Goal: Task Accomplishment & Management: Manage account settings

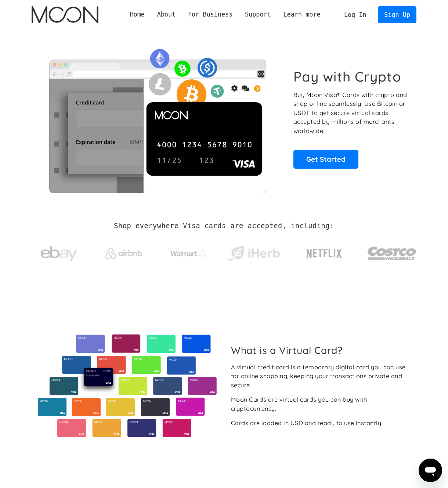
click at [370, 13] on link "Log In" at bounding box center [355, 15] width 35 height 16
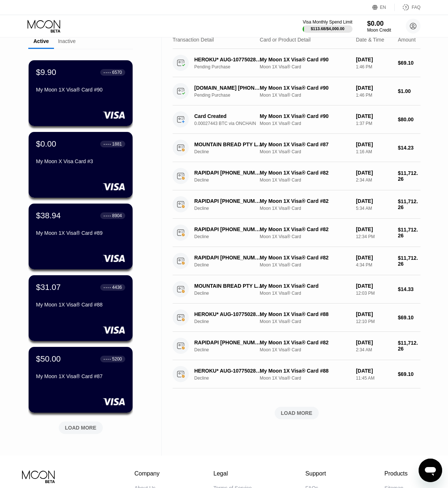
scroll to position [37, 0]
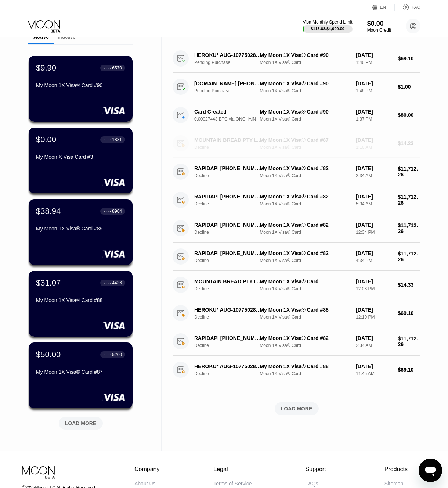
click at [222, 142] on div "MOUNTAIN BREAD PTY LTD RESERVOIR AU" at bounding box center [228, 140] width 68 height 6
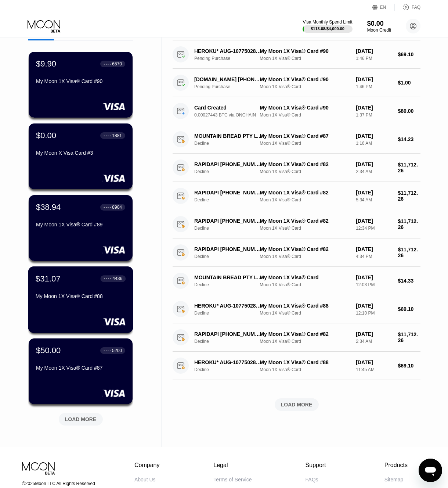
scroll to position [37, 0]
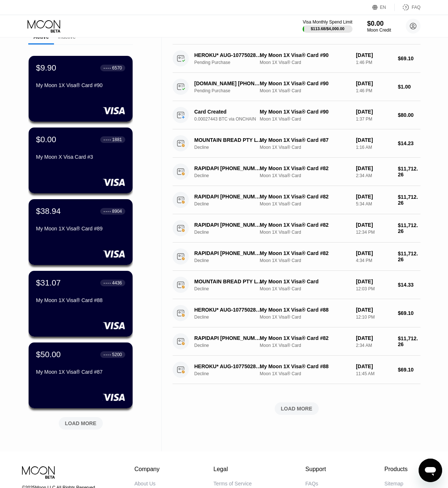
click at [84, 435] on div "$9.90 ● ● ● ● 6570 My Moon 1X Visa® Card #90 $0.00 ● ● ● ● 1881 My Moon X Visa …" at bounding box center [80, 242] width 105 height 396
click at [80, 429] on div "LOAD MORE" at bounding box center [81, 423] width 44 height 12
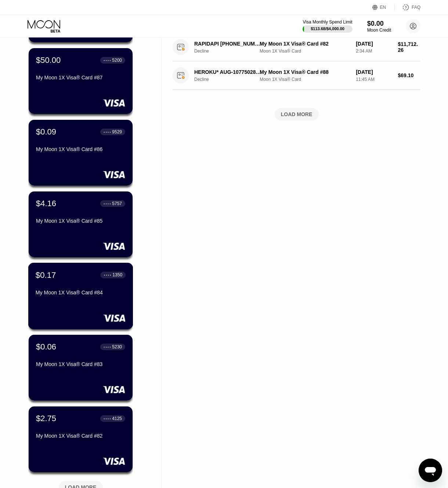
scroll to position [333, 0]
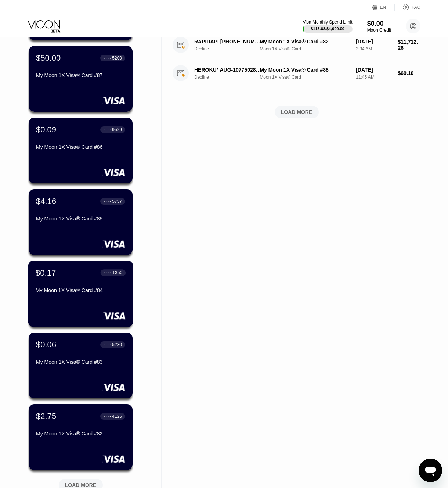
click at [86, 285] on div "$0.17 ● ● ● ● 1350 My Moon 1X Visa® Card #84" at bounding box center [81, 282] width 90 height 28
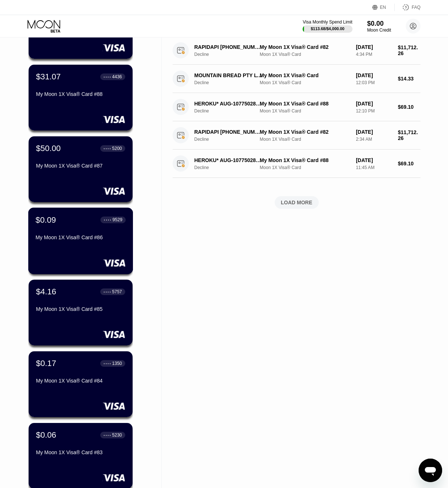
scroll to position [257, 0]
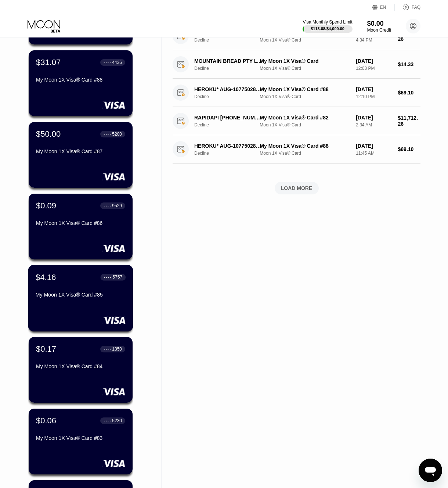
click at [81, 301] on div "My Moon 1X Visa® Card #85" at bounding box center [81, 296] width 90 height 9
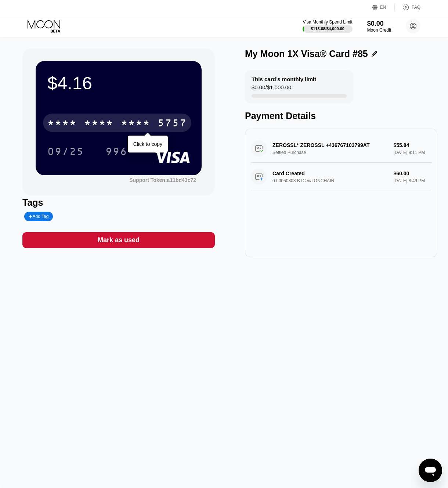
click at [148, 125] on div "* * * *" at bounding box center [135, 124] width 29 height 12
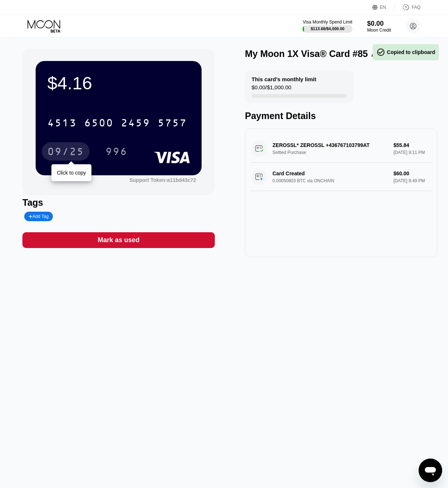
drag, startPoint x: 72, startPoint y: 152, endPoint x: 89, endPoint y: 91, distance: 63.3
click at [72, 151] on div "09/25" at bounding box center [65, 153] width 37 height 12
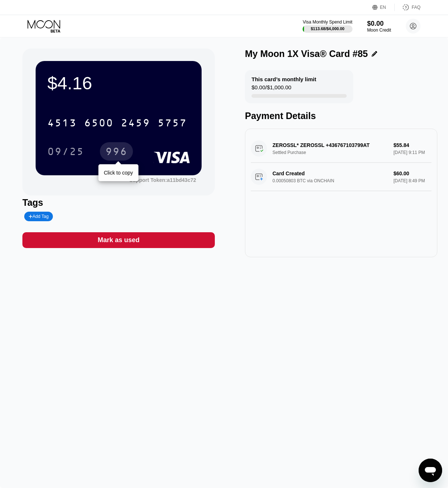
click at [127, 153] on div "996" at bounding box center [116, 153] width 22 height 12
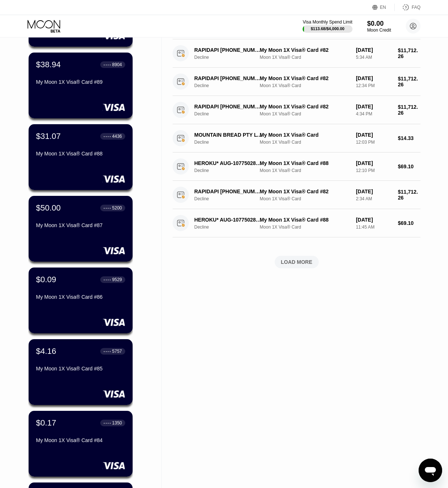
scroll to position [184, 0]
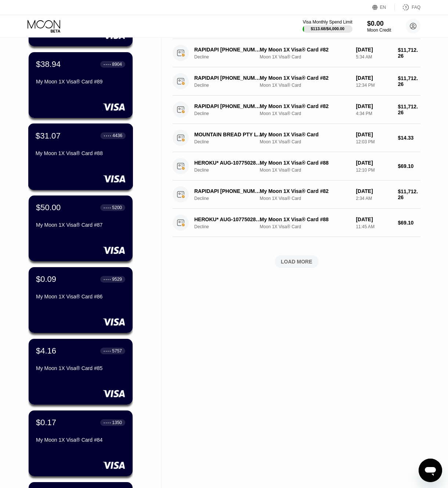
click at [72, 152] on div "$31.07 ● ● ● ● 4436 My Moon 1X Visa® Card #88" at bounding box center [81, 145] width 90 height 28
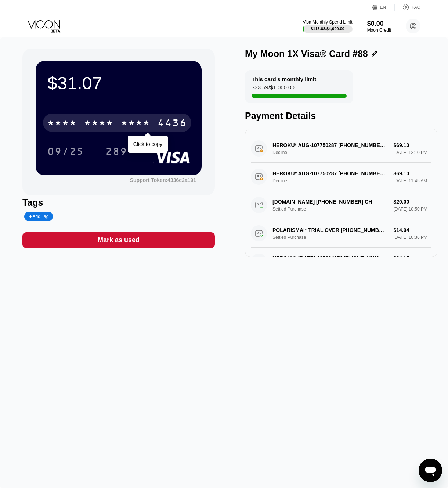
click at [150, 121] on div "* * * *" at bounding box center [135, 124] width 29 height 12
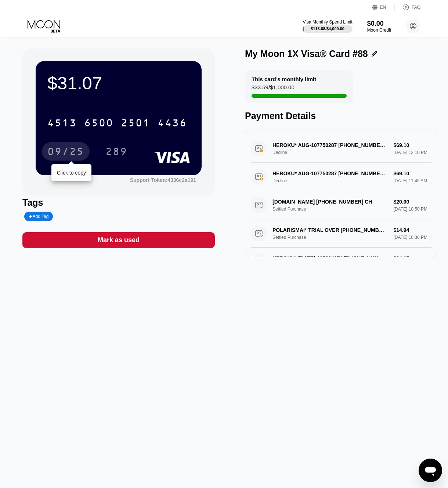
click at [65, 150] on div "09/25" at bounding box center [65, 153] width 37 height 12
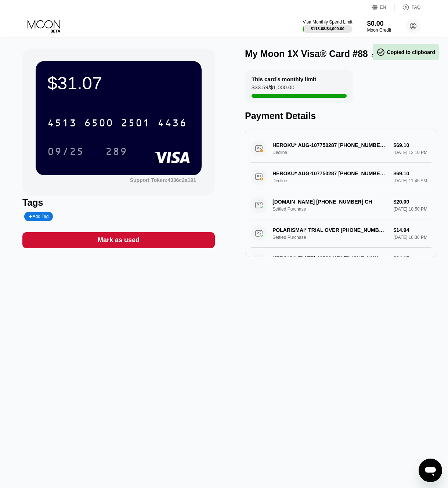
click at [121, 153] on div "289" at bounding box center [116, 153] width 22 height 12
